Goal: Task Accomplishment & Management: Manage account settings

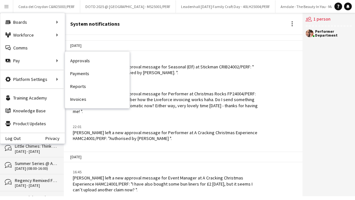
scroll to position [1192, 0]
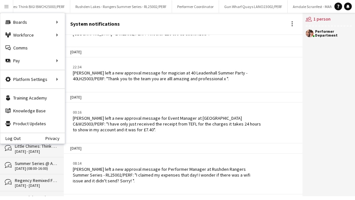
click at [5, 9] on button "Menu" at bounding box center [6, 6] width 13 height 13
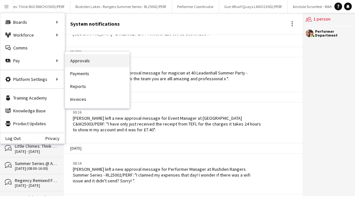
click at [81, 61] on link "Approvals" at bounding box center [97, 60] width 64 height 13
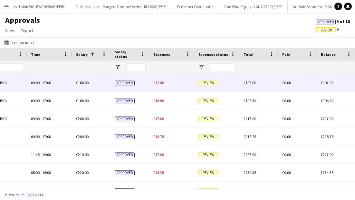
click at [208, 84] on span "Review" at bounding box center [208, 83] width 20 height 5
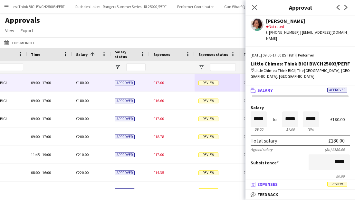
click at [304, 188] on mat-expansion-panel-header "receipt Expenses Review" at bounding box center [299, 185] width 109 height 10
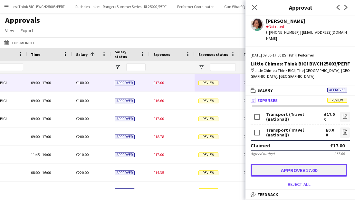
click at [290, 165] on button "Approve £17.00" at bounding box center [298, 170] width 97 height 13
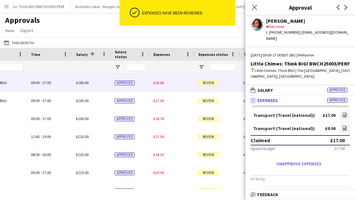
click at [205, 84] on span "Review" at bounding box center [208, 83] width 20 height 5
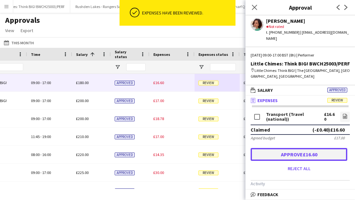
click at [301, 151] on button "Approve £16.60" at bounding box center [298, 154] width 97 height 13
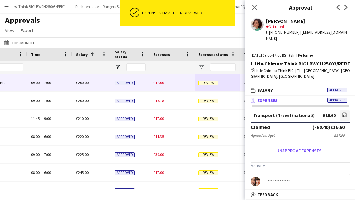
click at [205, 82] on span "Review" at bounding box center [208, 82] width 20 height 5
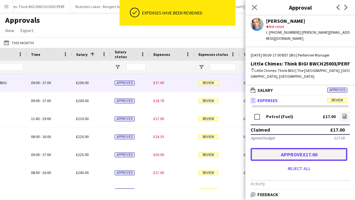
click at [272, 148] on button "Approve £17.00" at bounding box center [298, 154] width 97 height 13
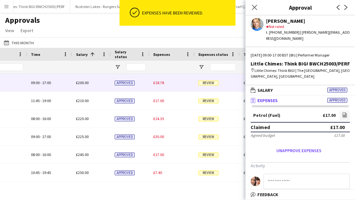
click at [210, 81] on span "Review" at bounding box center [208, 83] width 20 height 5
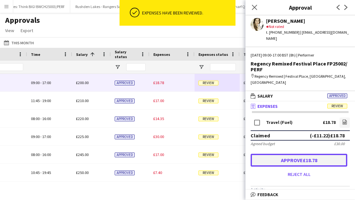
click at [285, 154] on button "Approve £18.78" at bounding box center [298, 160] width 97 height 13
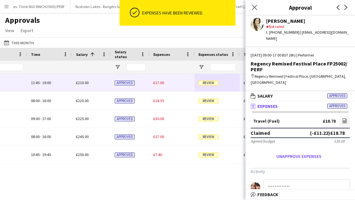
click at [207, 84] on span "Review" at bounding box center [208, 83] width 20 height 5
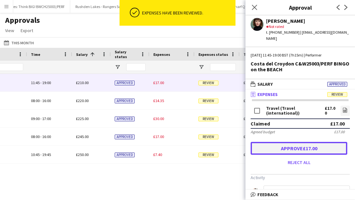
click at [271, 145] on button "Approve £17.00" at bounding box center [298, 148] width 97 height 13
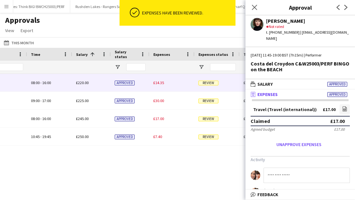
click at [204, 84] on span "Review" at bounding box center [208, 83] width 20 height 5
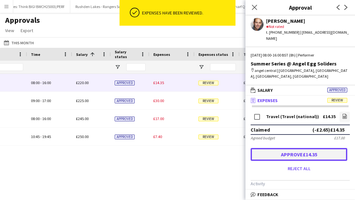
click at [268, 148] on button "Approve £14.35" at bounding box center [298, 154] width 97 height 13
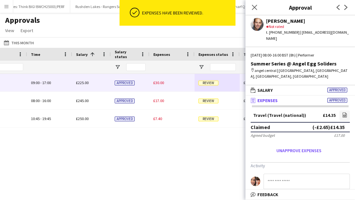
click at [206, 82] on span "Review" at bounding box center [208, 83] width 20 height 5
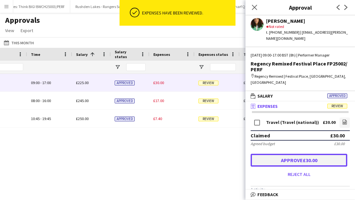
click at [271, 156] on button "Approve £30.00" at bounding box center [298, 160] width 97 height 13
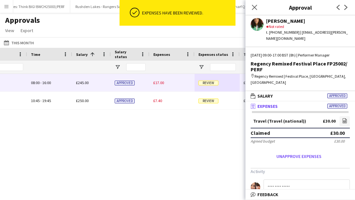
click at [208, 83] on span "Review" at bounding box center [208, 83] width 20 height 5
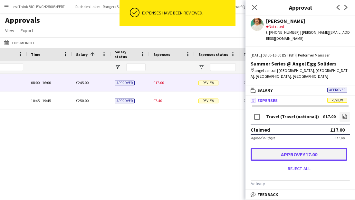
click at [270, 148] on button "Approve £17.00" at bounding box center [298, 154] width 97 height 13
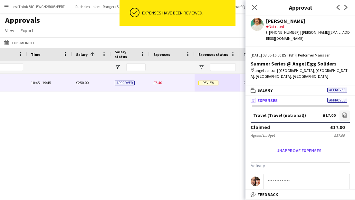
click at [208, 86] on div "Review" at bounding box center [216, 83] width 45 height 18
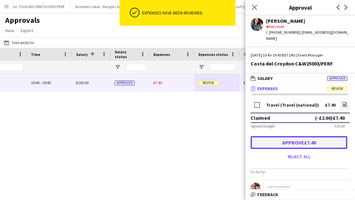
click at [263, 137] on button "Approve £7.40" at bounding box center [298, 142] width 97 height 13
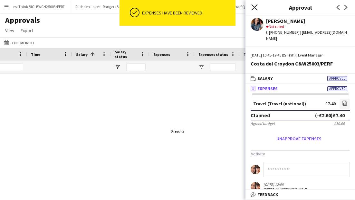
click at [253, 7] on icon "Close pop-in" at bounding box center [254, 7] width 6 height 6
